Goal: Use online tool/utility: Utilize a website feature to perform a specific function

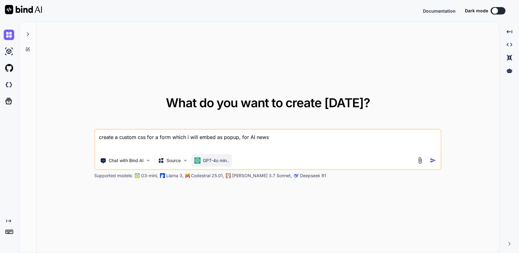
click at [213, 161] on p "GPT-4o min.." at bounding box center [216, 161] width 26 height 6
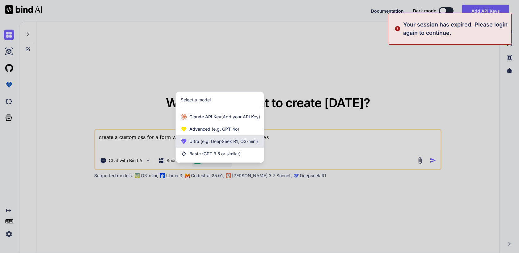
click at [231, 143] on span "(e.g. DeepSeek R1, O3-mini)" at bounding box center [228, 141] width 59 height 5
type textarea "x"
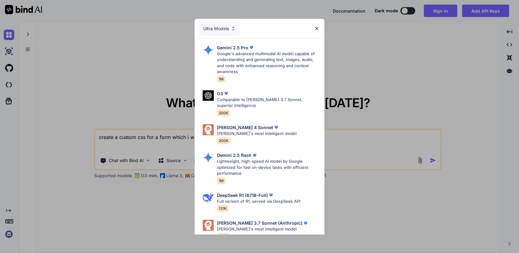
click at [224, 25] on div "Ultra Models" at bounding box center [219, 29] width 40 height 14
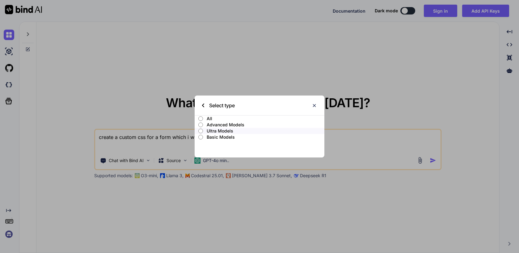
click at [217, 123] on p "Advanced Models" at bounding box center [265, 125] width 118 height 6
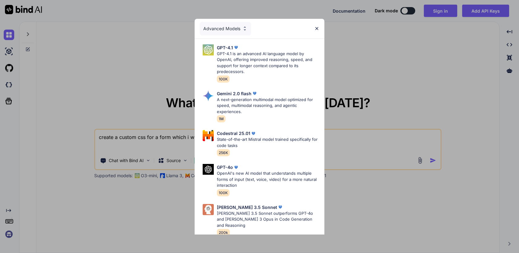
click at [231, 29] on div "Advanced Models" at bounding box center [225, 29] width 52 height 14
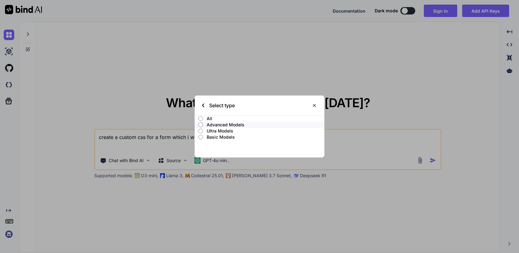
click at [219, 128] on p "Ultra Models" at bounding box center [265, 131] width 118 height 6
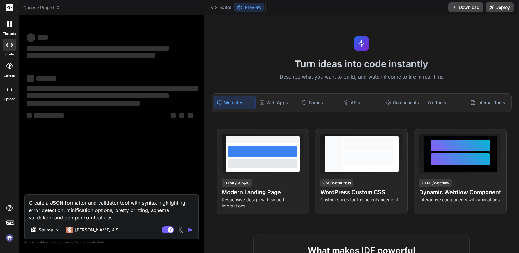
type textarea "x"
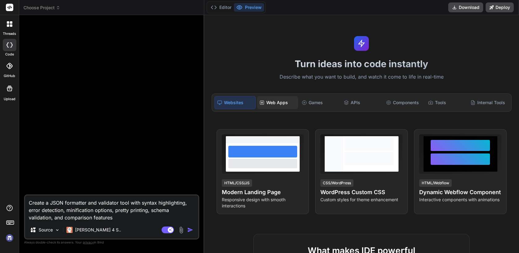
click at [278, 103] on div "Web Apps" at bounding box center [277, 102] width 41 height 13
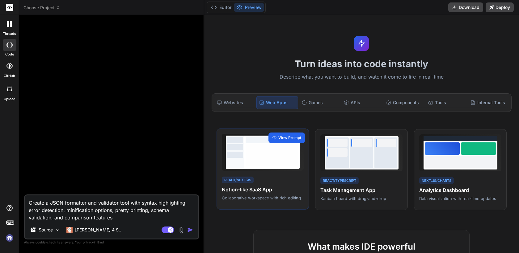
click at [286, 137] on span "View Prompt" at bounding box center [289, 138] width 23 height 6
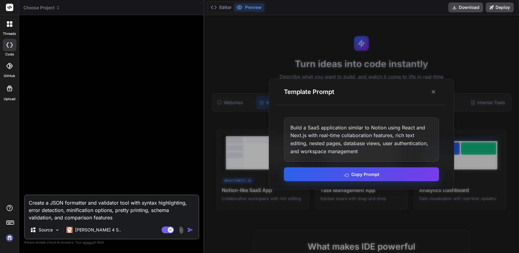
click at [339, 176] on button "Copy Prompt" at bounding box center [361, 175] width 155 height 14
